Goal: Task Accomplishment & Management: Manage account settings

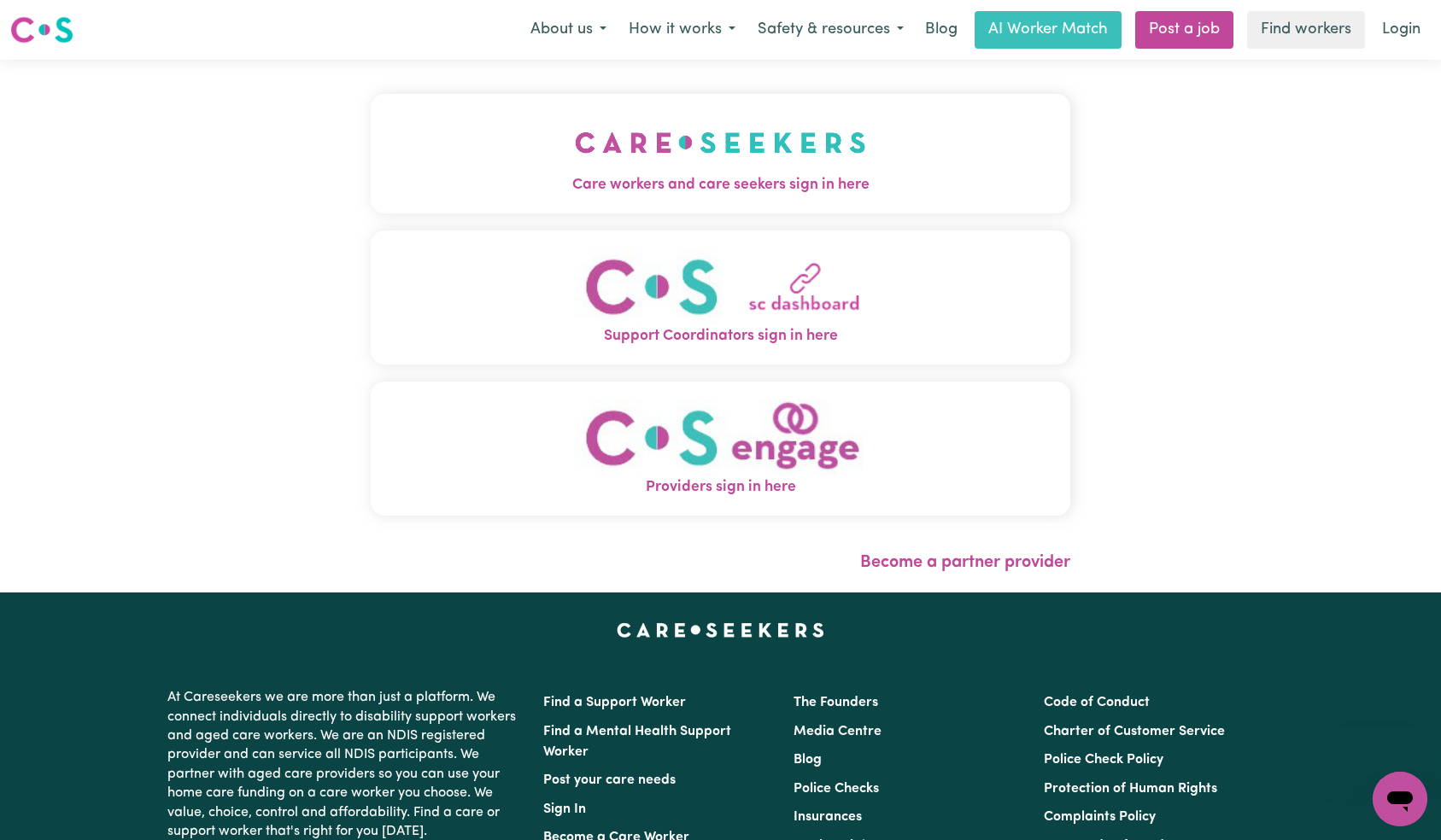
click at [575, 165] on img "Care workers and care seekers sign in here" at bounding box center [721, 142] width 291 height 64
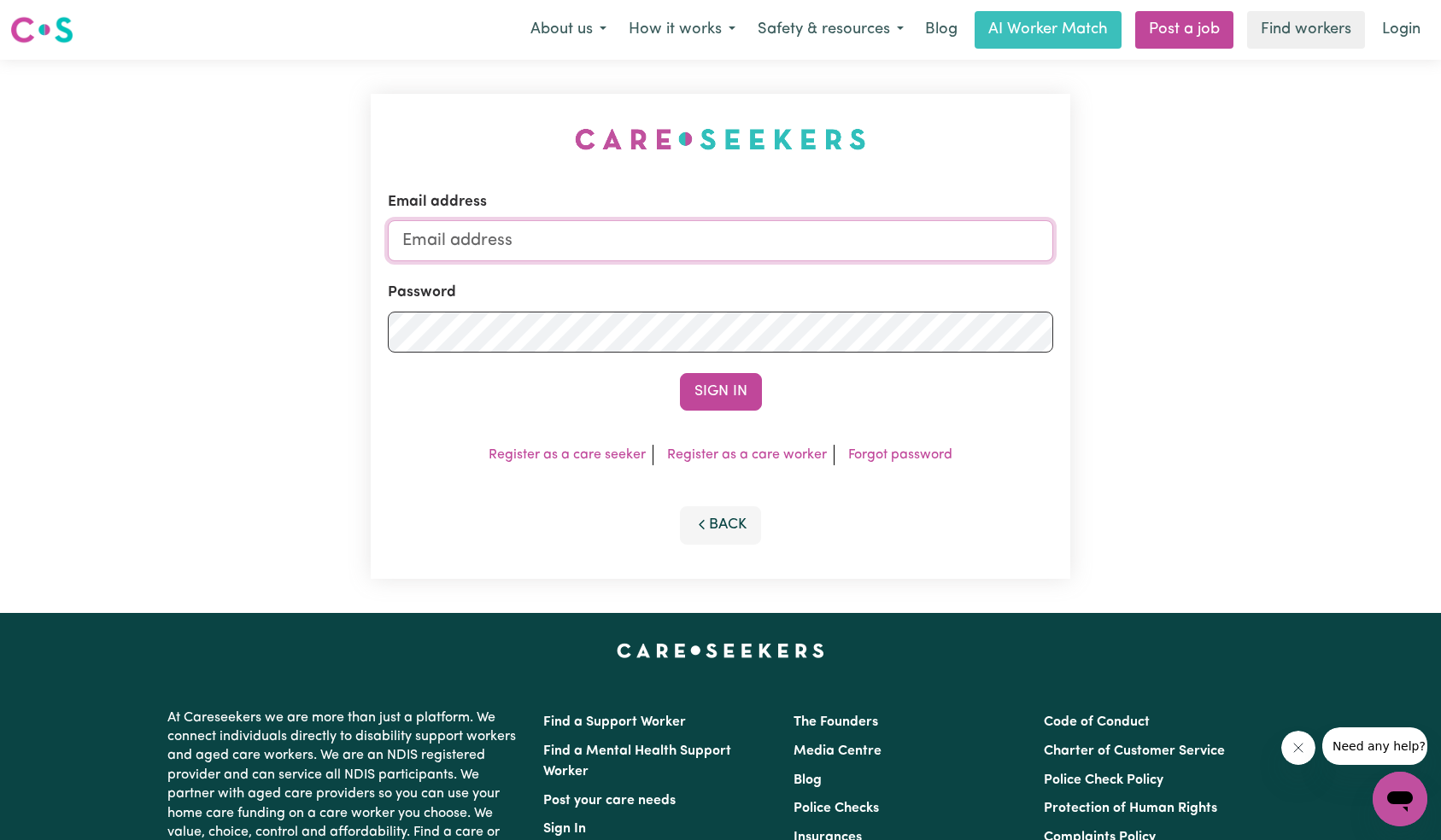
click at [766, 247] on input "Email address" at bounding box center [721, 240] width 666 height 41
type input "[EMAIL_ADDRESS][DOMAIN_NAME]"
click at [704, 395] on button "Sign In" at bounding box center [721, 391] width 82 height 37
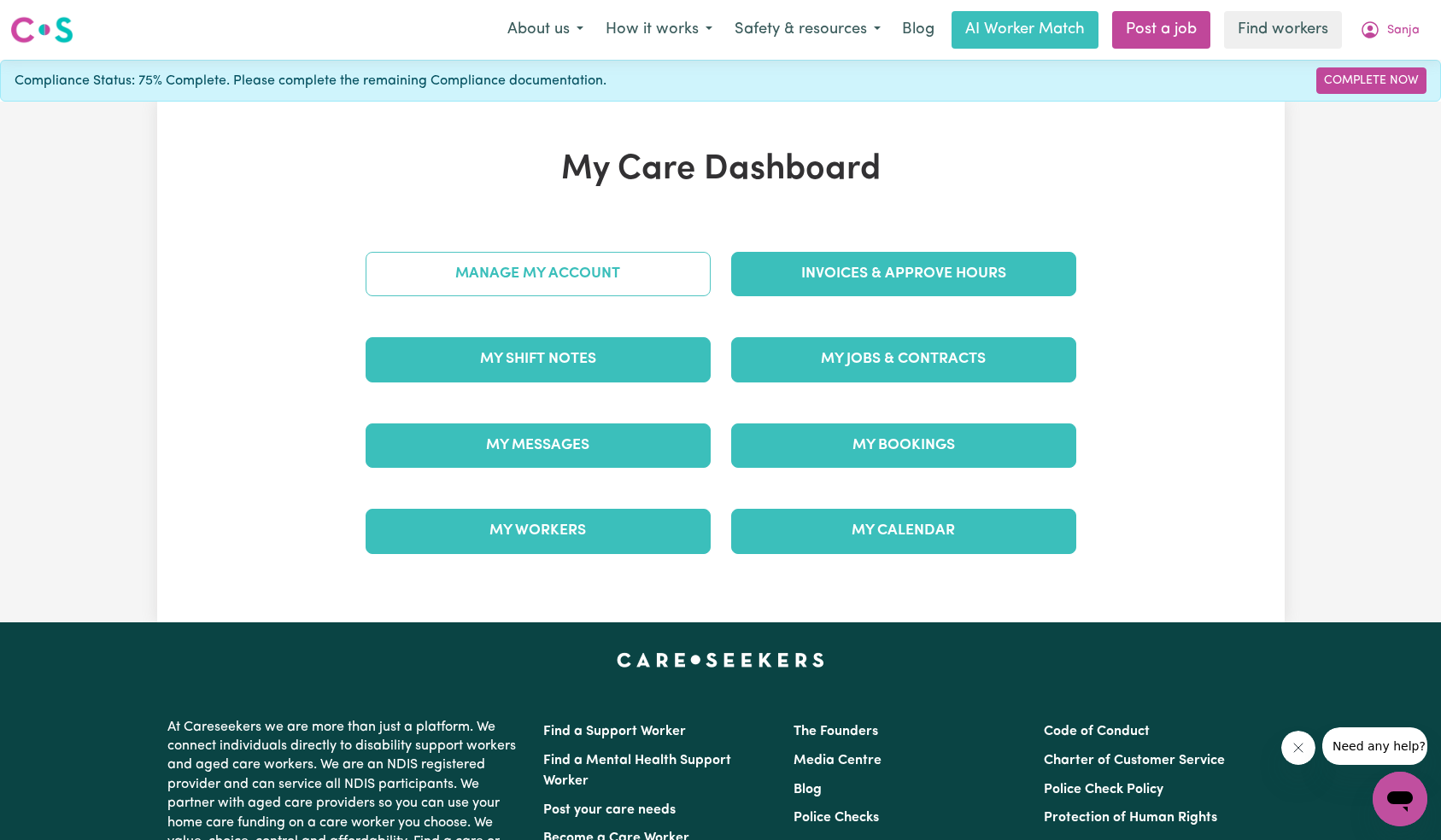
click at [637, 275] on link "Manage My Account" at bounding box center [538, 274] width 345 height 44
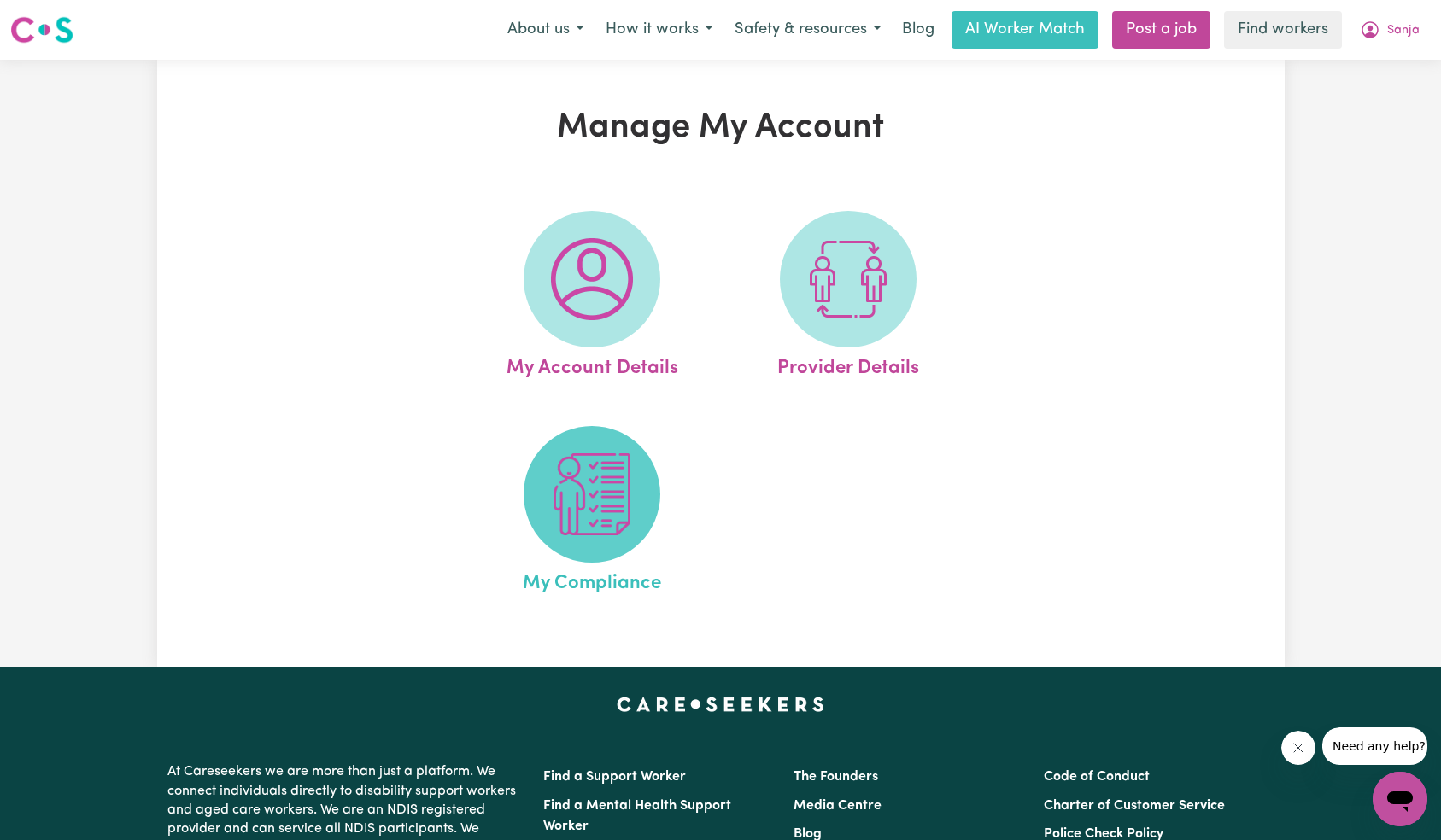
click at [577, 467] on img at bounding box center [592, 494] width 82 height 82
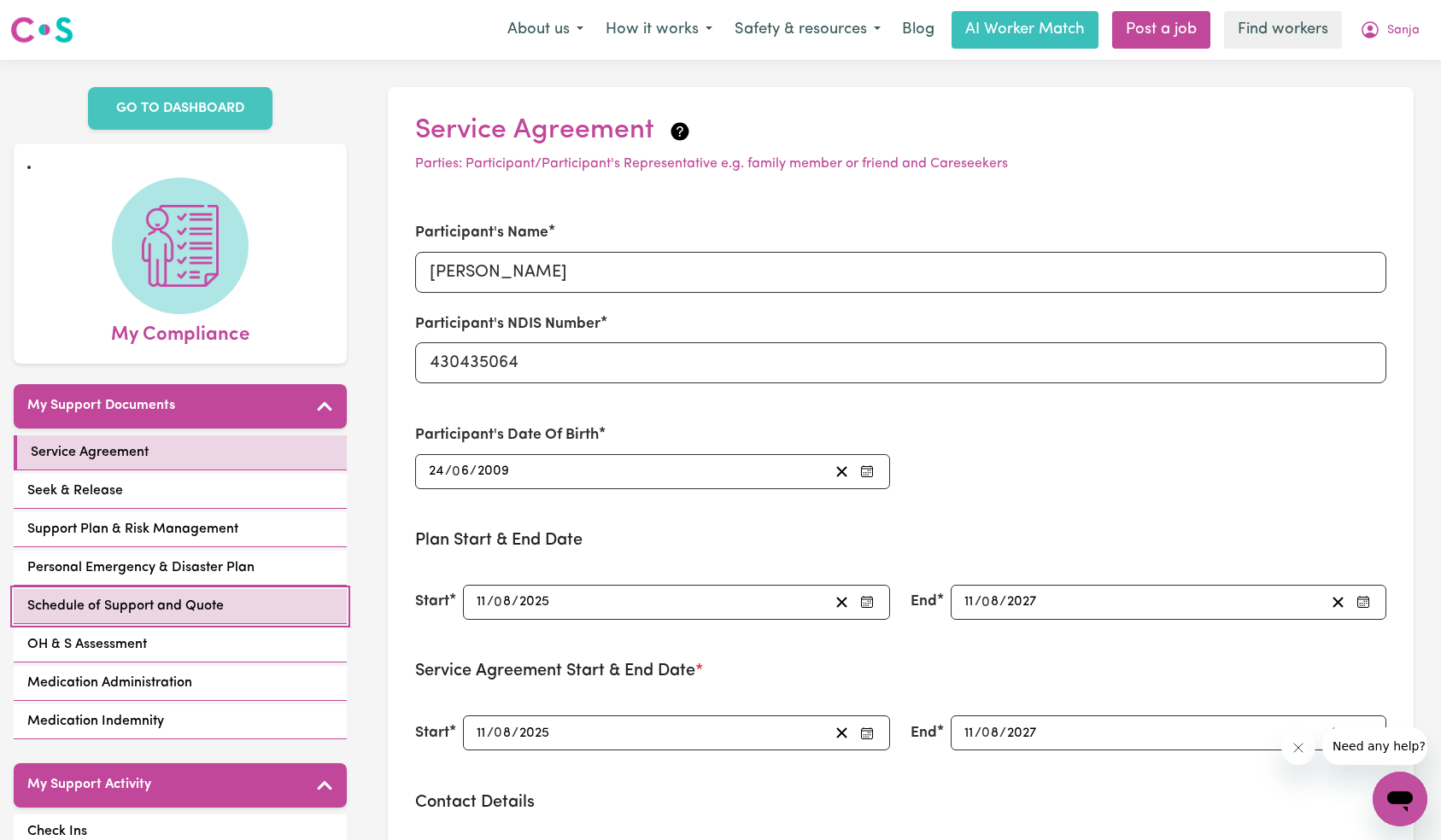
click at [247, 595] on link "Schedule of Support and Quote" at bounding box center [180, 606] width 333 height 35
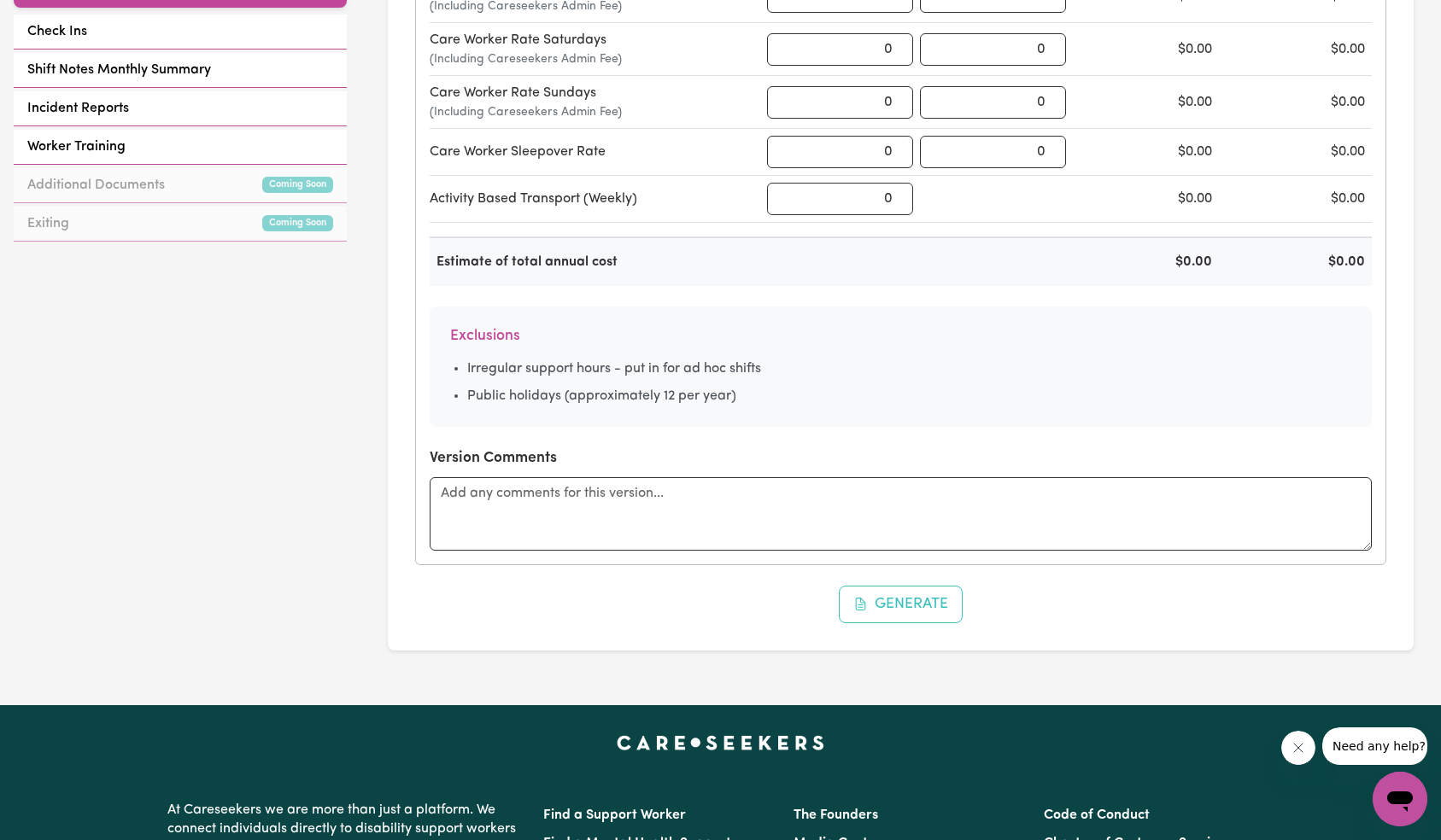
scroll to position [705, 0]
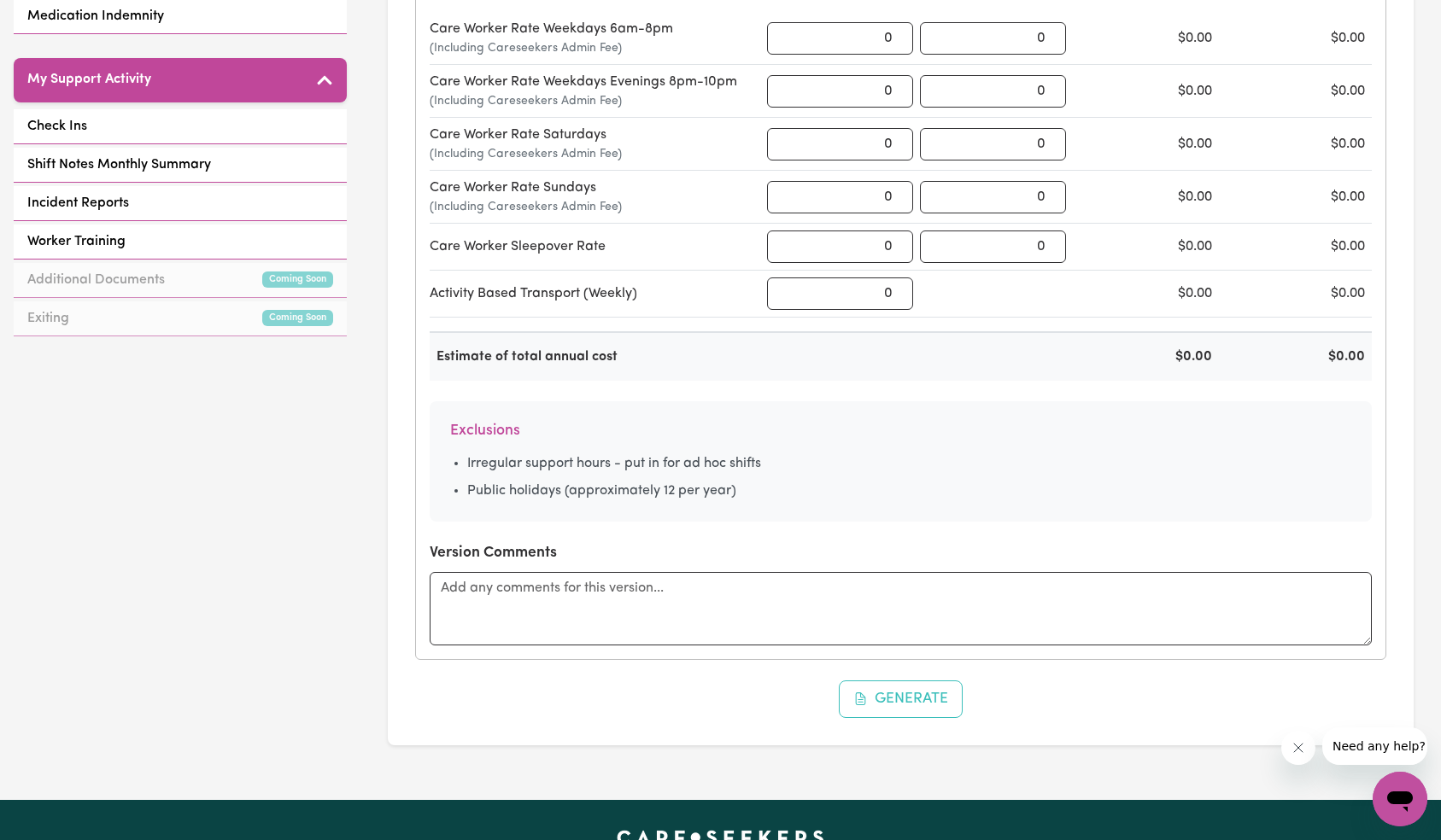
click at [929, 453] on li "Irregular support hours - put in for ad hoc shifts" at bounding box center [909, 464] width 884 height 21
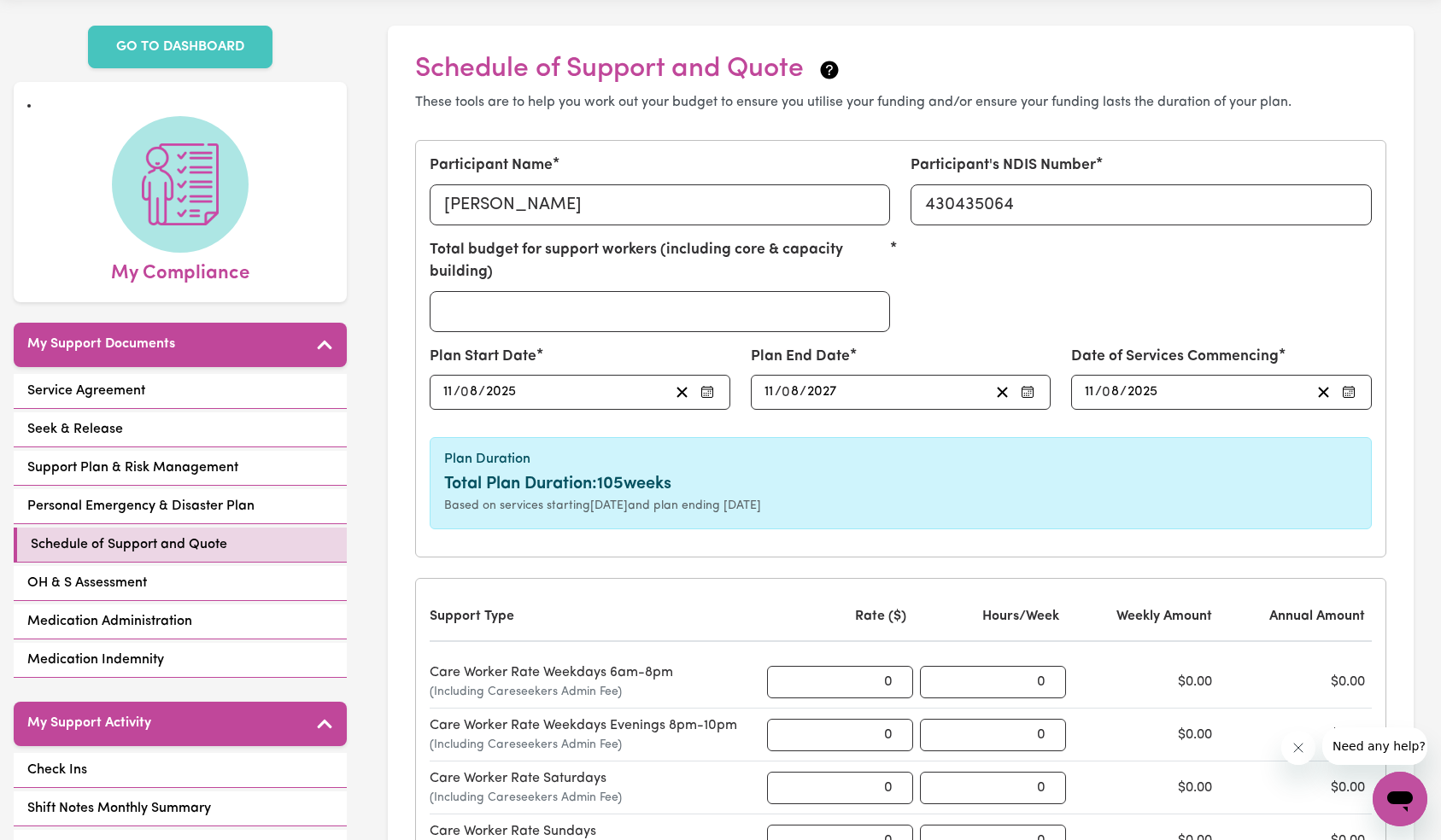
scroll to position [0, 0]
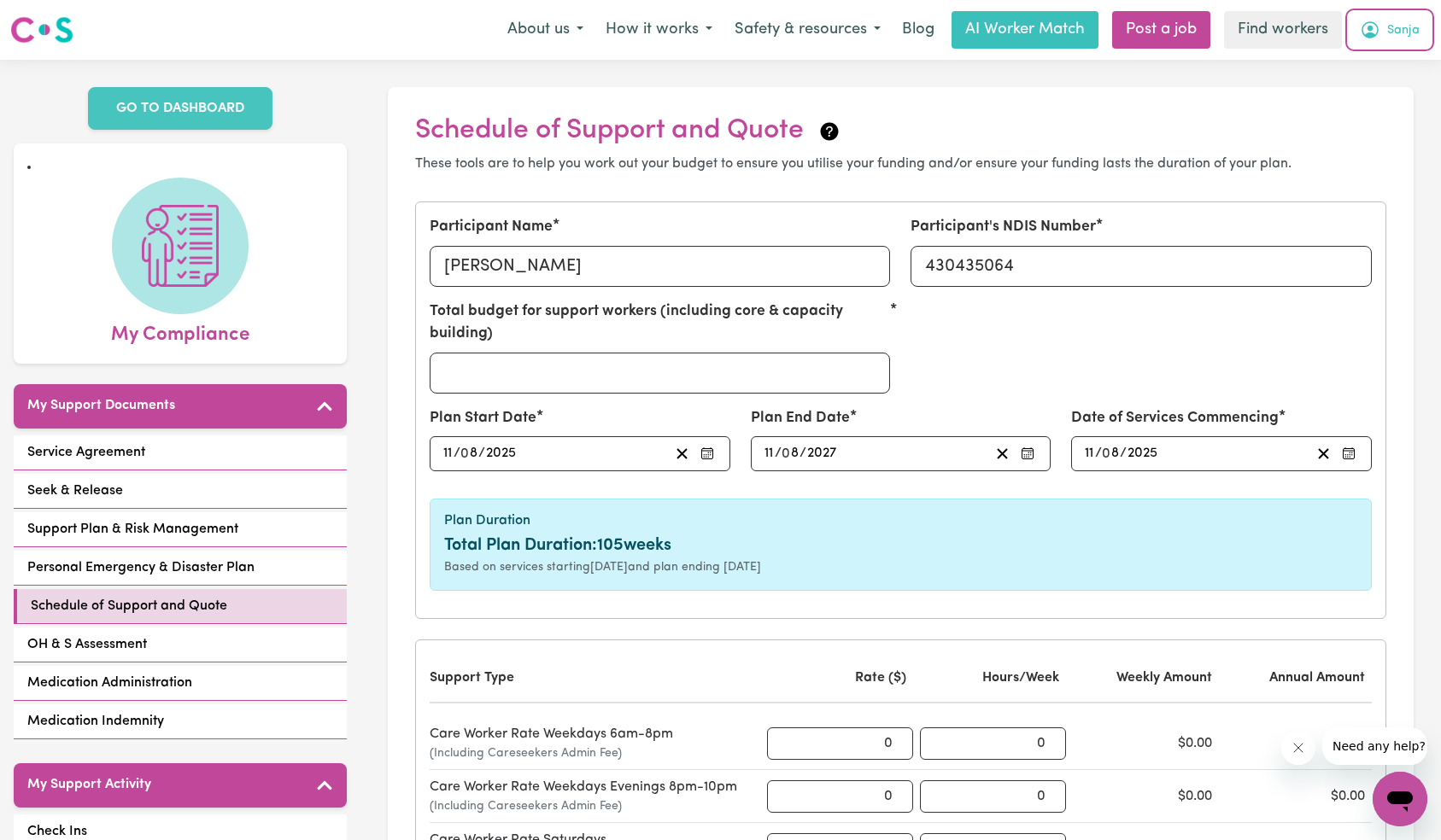
click at [1401, 31] on span "Sanja" at bounding box center [1403, 30] width 32 height 19
click at [1371, 96] on link "Logout" at bounding box center [1363, 98] width 135 height 32
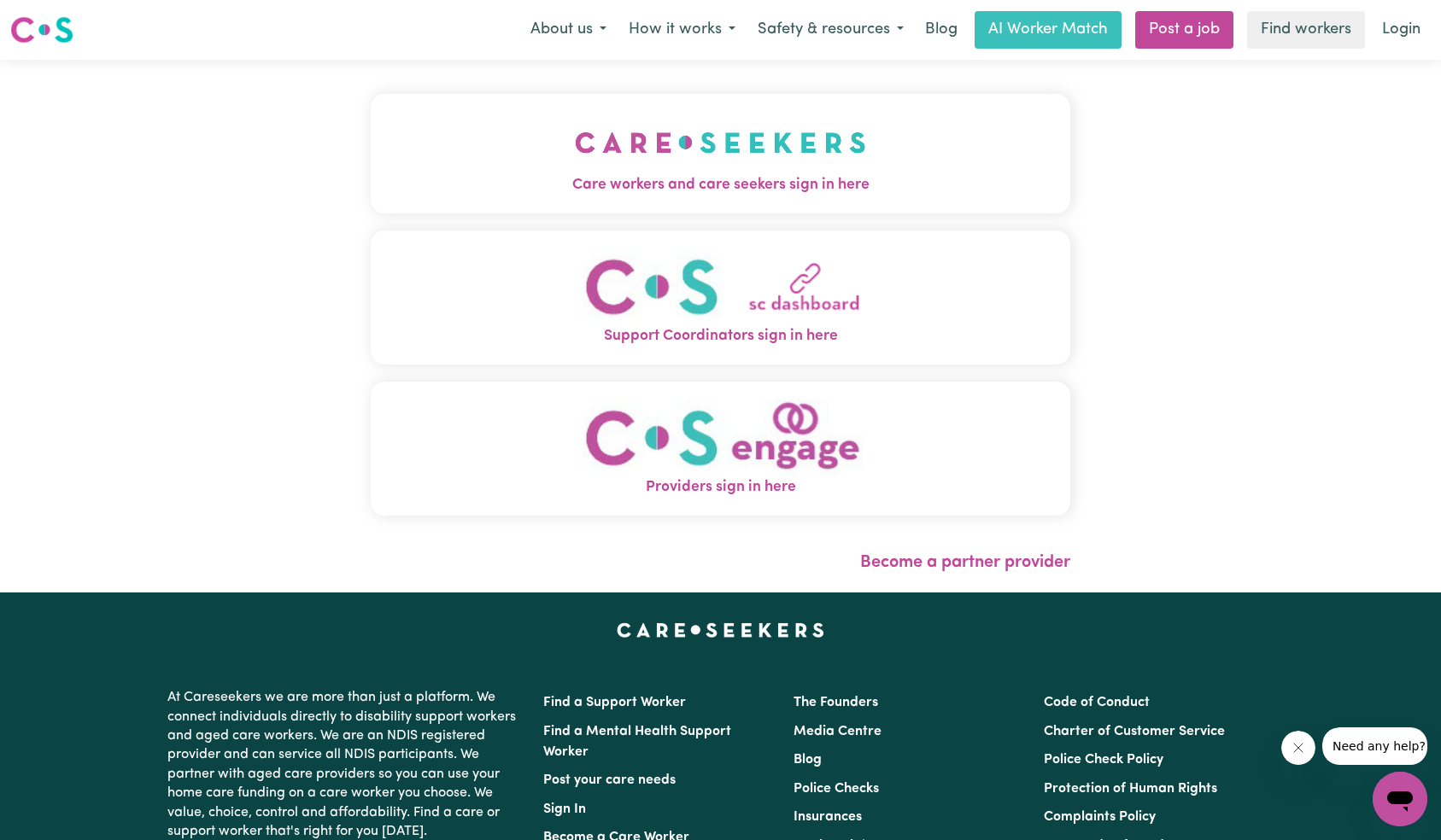
drag, startPoint x: 237, startPoint y: 139, endPoint x: 289, endPoint y: 152, distance: 53.6
click at [370, 139] on button "Care workers and care seekers sign in here" at bounding box center [721, 153] width 701 height 119
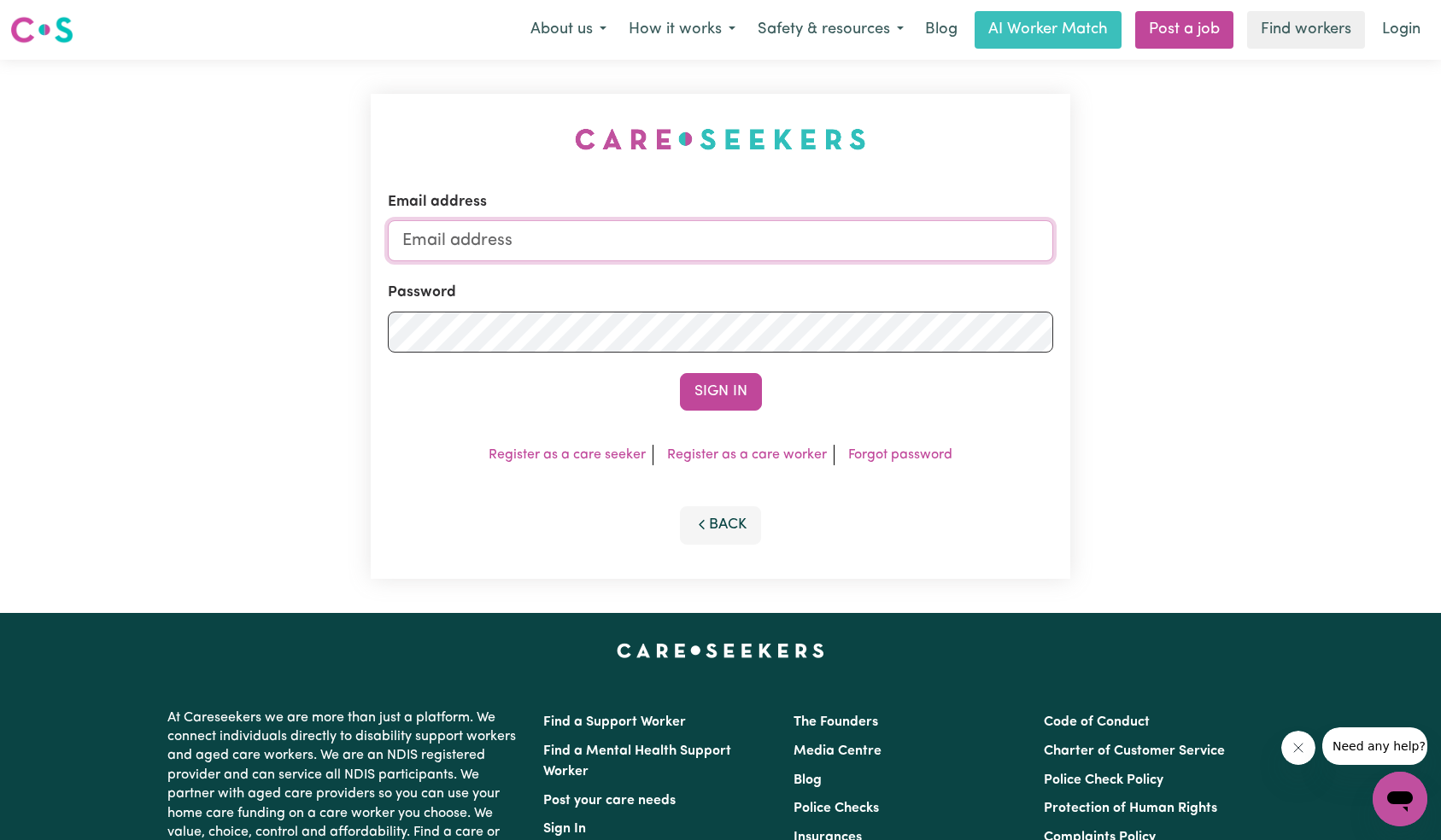
click at [681, 253] on input "Email address" at bounding box center [721, 240] width 666 height 41
type input "[EMAIL_ADDRESS][DOMAIN_NAME]"
drag, startPoint x: 693, startPoint y: 383, endPoint x: 704, endPoint y: 386, distance: 11.4
click at [693, 382] on button "Sign In" at bounding box center [721, 391] width 82 height 37
